Goal: Navigation & Orientation: Understand site structure

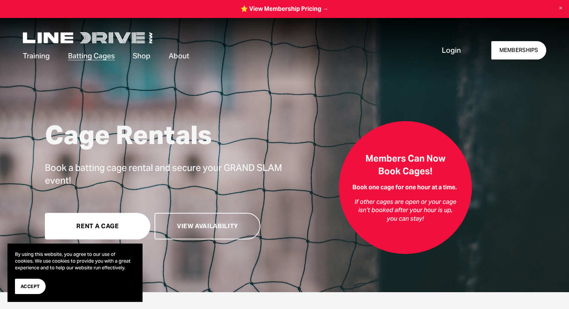
click at [123, 226] on link "Rent a Cage" at bounding box center [98, 226] width 106 height 27
click at [141, 53] on link "Shop" at bounding box center [142, 56] width 18 height 12
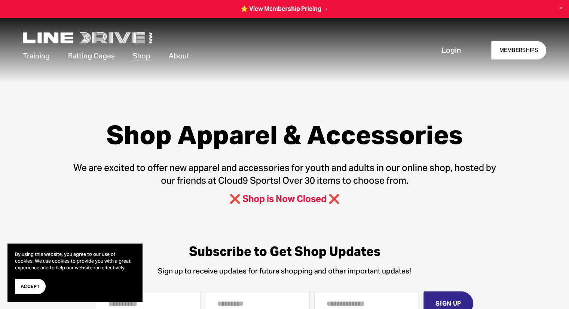
click at [0, 0] on span "Our Facilities" at bounding box center [0, 0] width 0 height 0
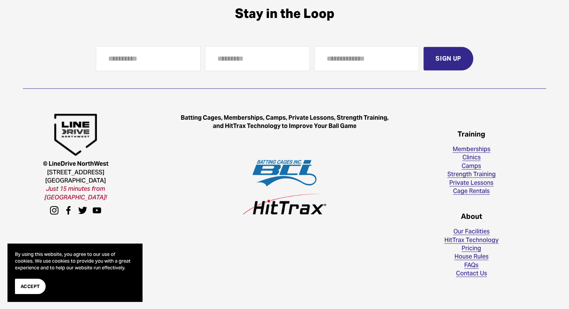
scroll to position [748, 0]
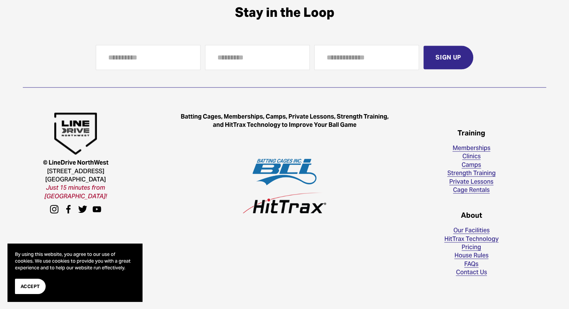
click at [472, 157] on link "Clinics" at bounding box center [471, 156] width 18 height 8
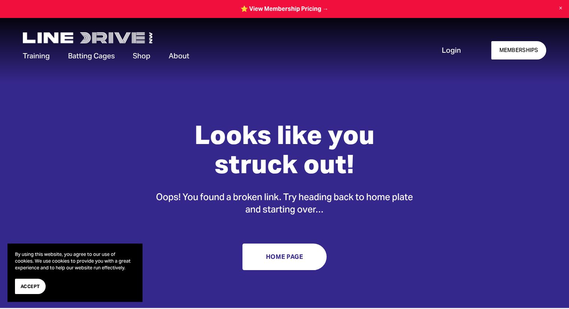
click at [179, 56] on span "About" at bounding box center [179, 56] width 21 height 10
click at [0, 0] on span "Pricing" at bounding box center [0, 0] width 0 height 0
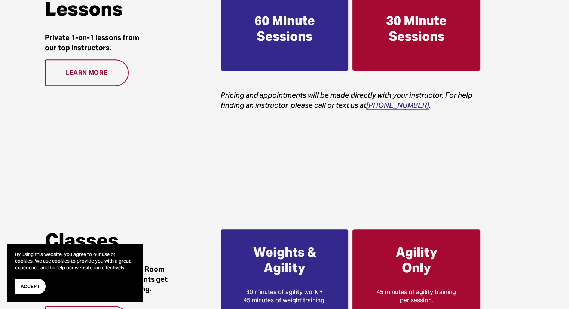
scroll to position [822, 0]
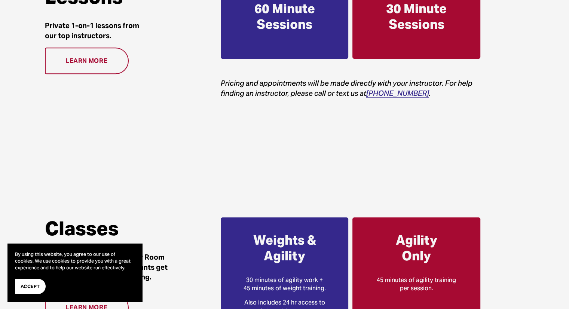
click at [109, 67] on link "Learn more" at bounding box center [87, 60] width 84 height 27
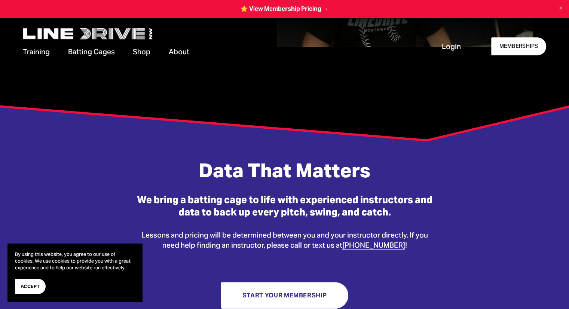
scroll to position [269, 0]
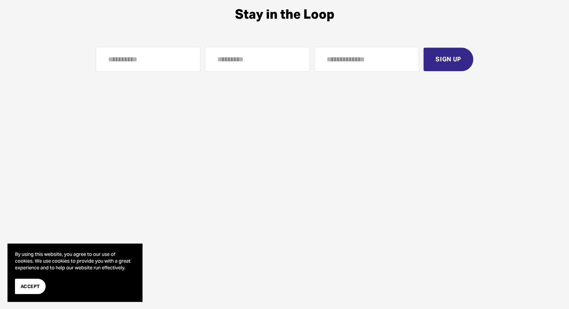
scroll to position [748, 0]
